Goal: Use online tool/utility: Utilize a website feature to perform a specific function

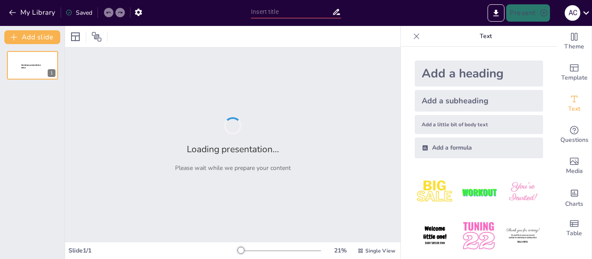
type input "Школа: Простір для навчання та розвитку особистості"
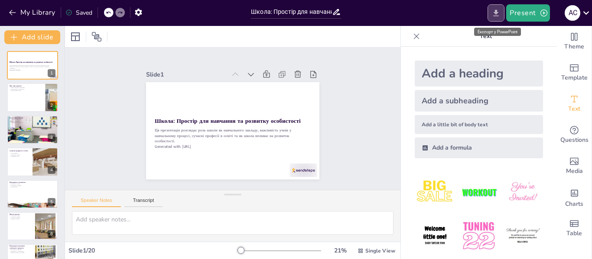
click at [497, 9] on icon "Export to PowerPoint" at bounding box center [495, 13] width 9 height 9
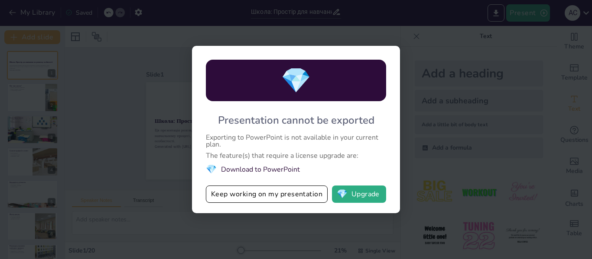
click at [305, 42] on div "💎 Presentation cannot be exported Exporting to PowerPoint is not available in y…" at bounding box center [296, 129] width 592 height 259
click at [290, 200] on button "Keep working on my presentation" at bounding box center [267, 194] width 122 height 17
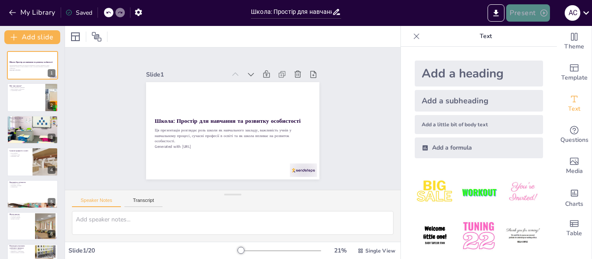
click at [542, 10] on icon "button" at bounding box center [543, 13] width 9 height 9
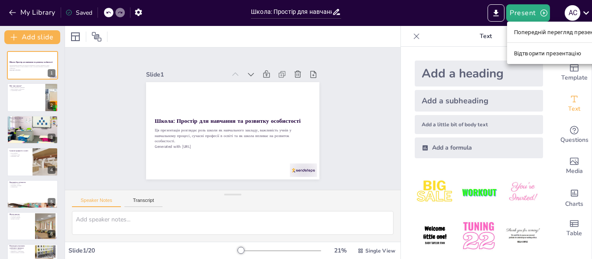
click at [471, 14] on div at bounding box center [296, 129] width 592 height 259
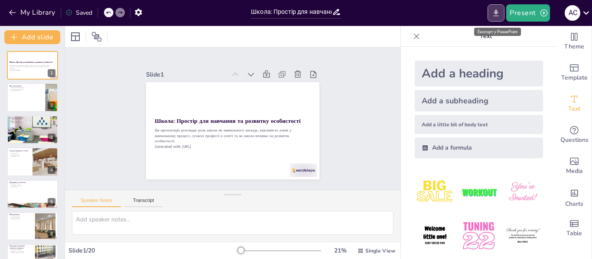
click at [493, 12] on icon "Export to PowerPoint" at bounding box center [495, 13] width 9 height 9
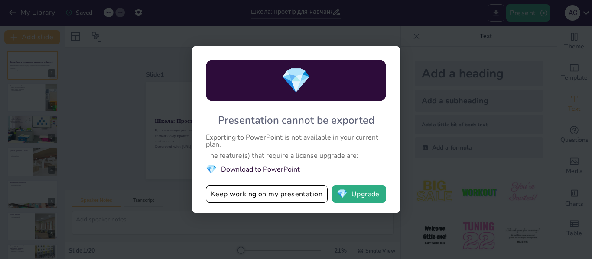
click at [493, 12] on div "💎 Presentation cannot be exported Exporting to PowerPoint is not available in y…" at bounding box center [296, 129] width 592 height 259
click at [349, 193] on button "💎 Upgrade" at bounding box center [359, 194] width 54 height 17
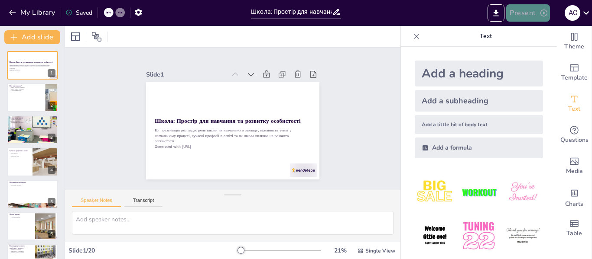
click at [514, 12] on button "Present" at bounding box center [527, 12] width 43 height 17
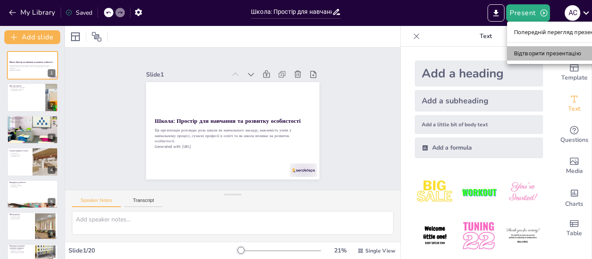
click at [530, 55] on font "Відтворити презентацію" at bounding box center [547, 53] width 67 height 6
